Goal: Transaction & Acquisition: Book appointment/travel/reservation

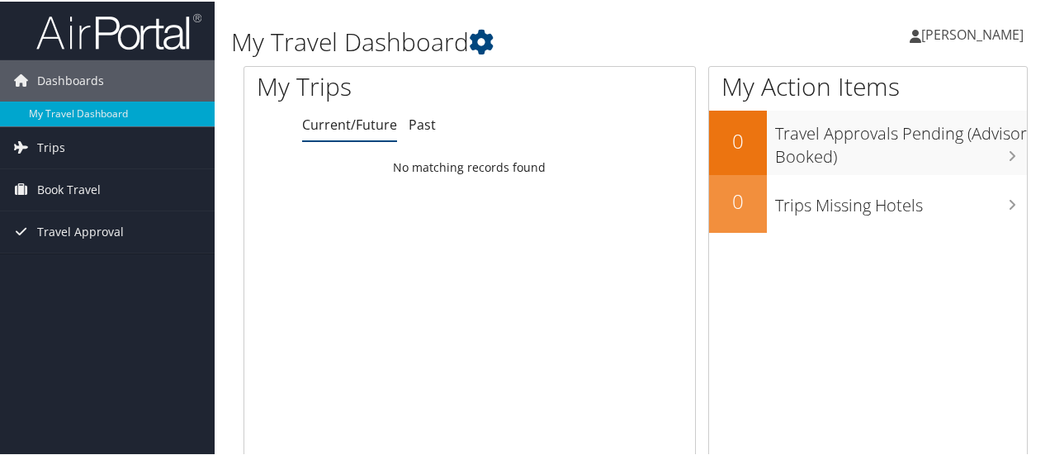
click at [946, 31] on span "[PERSON_NAME]" at bounding box center [972, 33] width 102 height 18
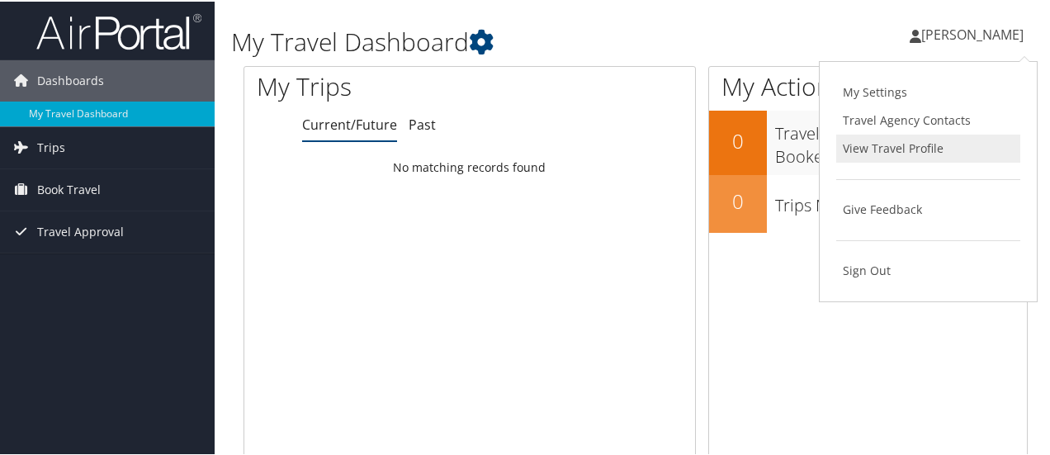
click at [865, 141] on link "View Travel Profile" at bounding box center [928, 147] width 184 height 28
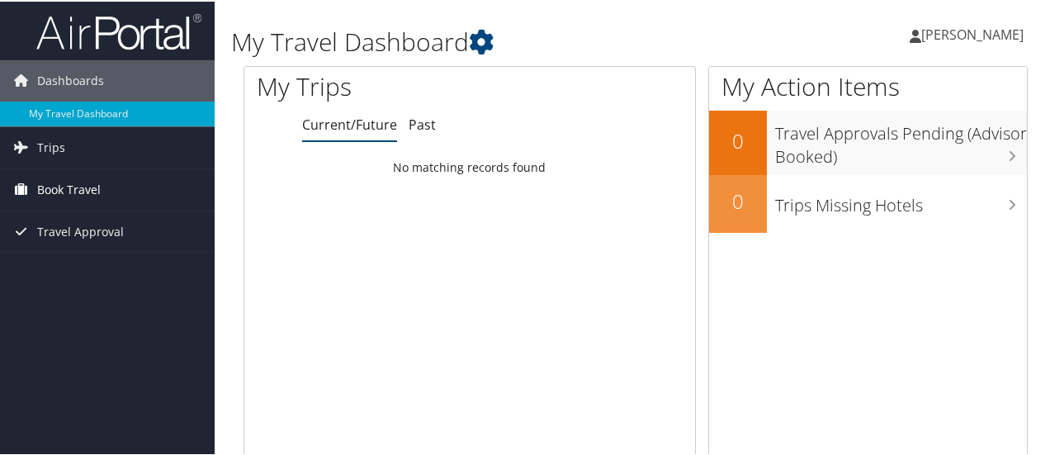
click at [86, 195] on span "Book Travel" at bounding box center [69, 188] width 64 height 41
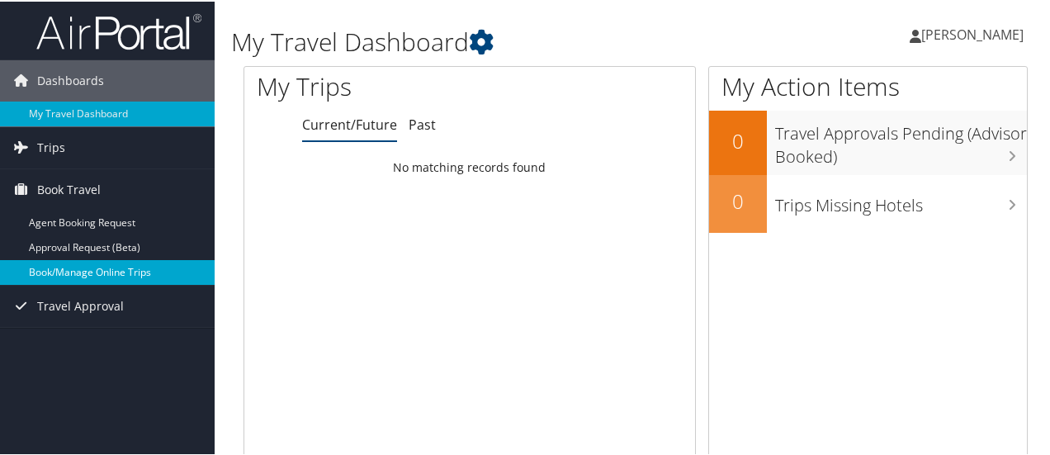
click at [77, 266] on link "Book/Manage Online Trips" at bounding box center [107, 270] width 215 height 25
click at [78, 274] on link "Book/Manage Online Trips" at bounding box center [107, 270] width 215 height 25
